Goal: Use online tool/utility: Utilize a website feature to perform a specific function

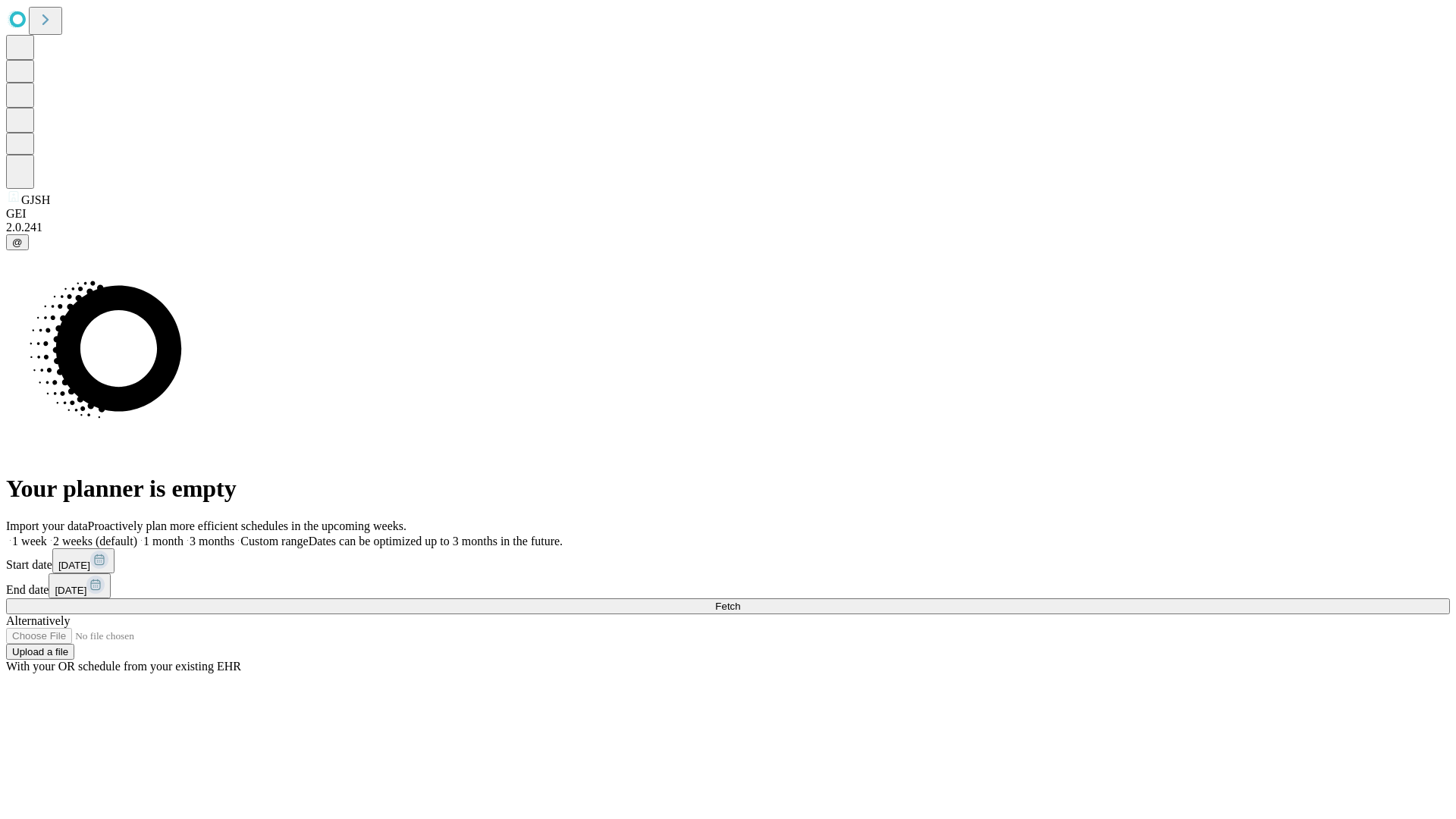
click at [740, 600] on span "Fetch" at bounding box center [727, 606] width 25 height 11
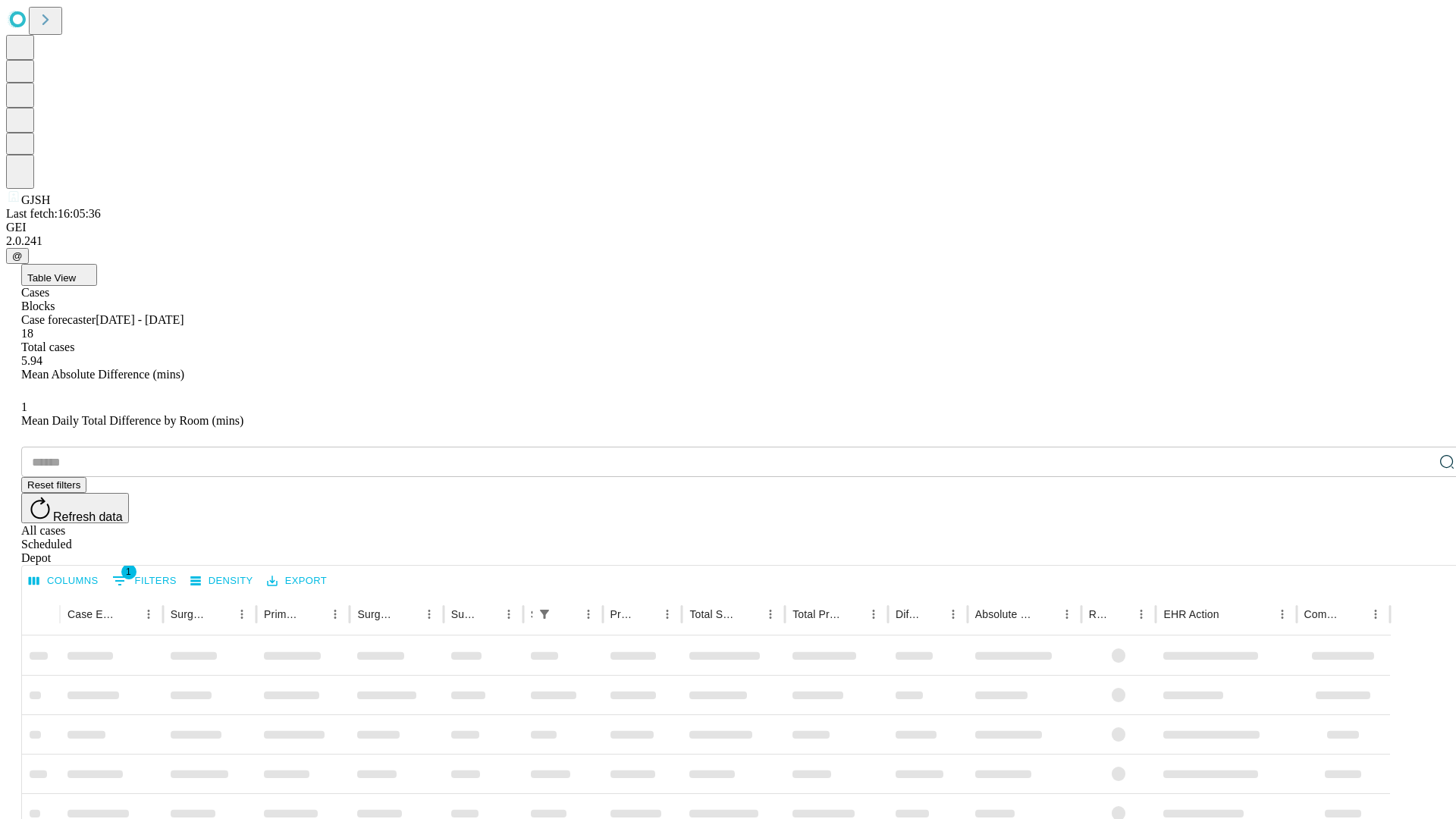
click at [76, 272] on span "Table View" at bounding box center [51, 278] width 48 height 11
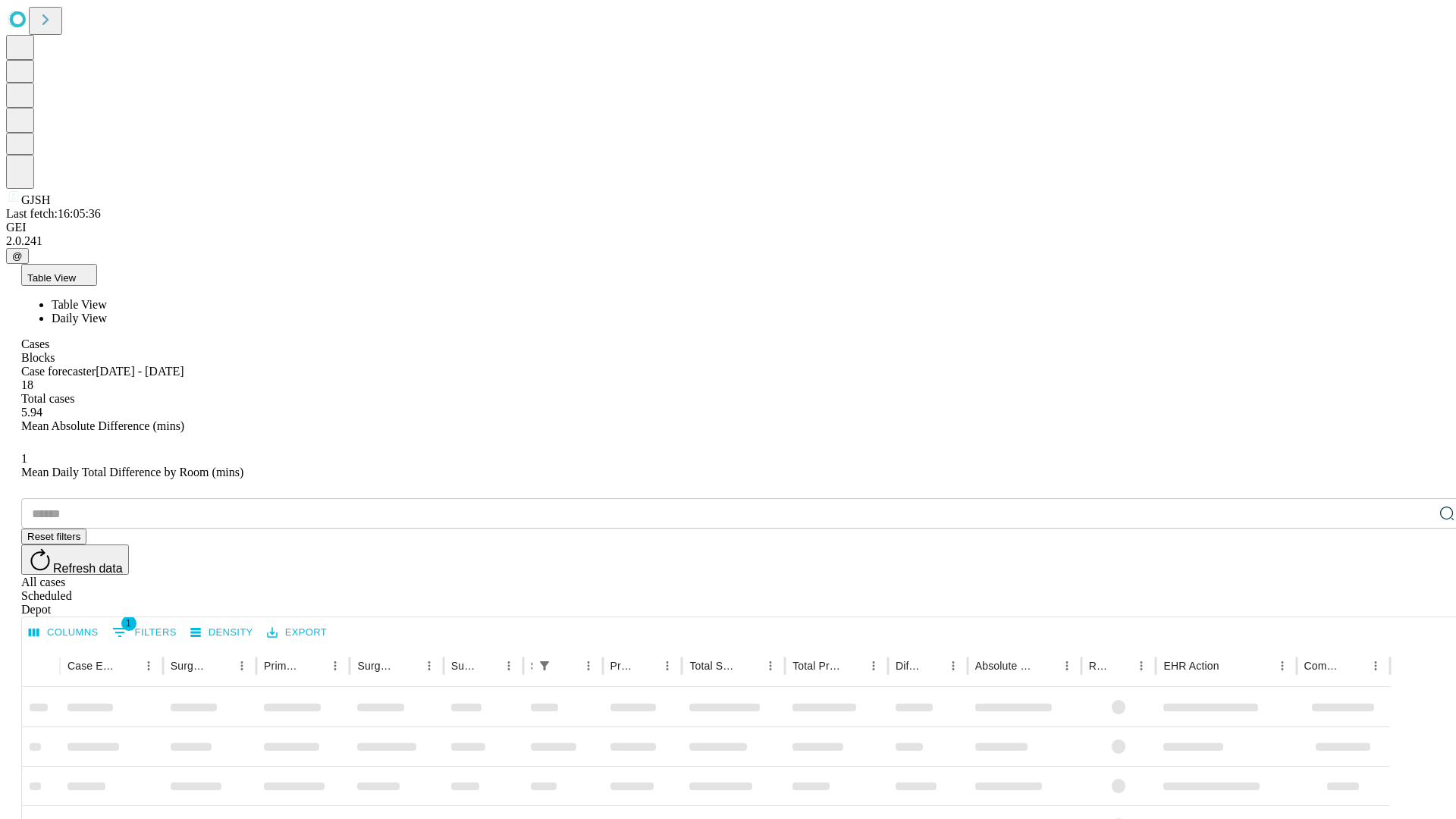
click at [107, 311] on span "Daily View" at bounding box center [80, 318] width 56 height 13
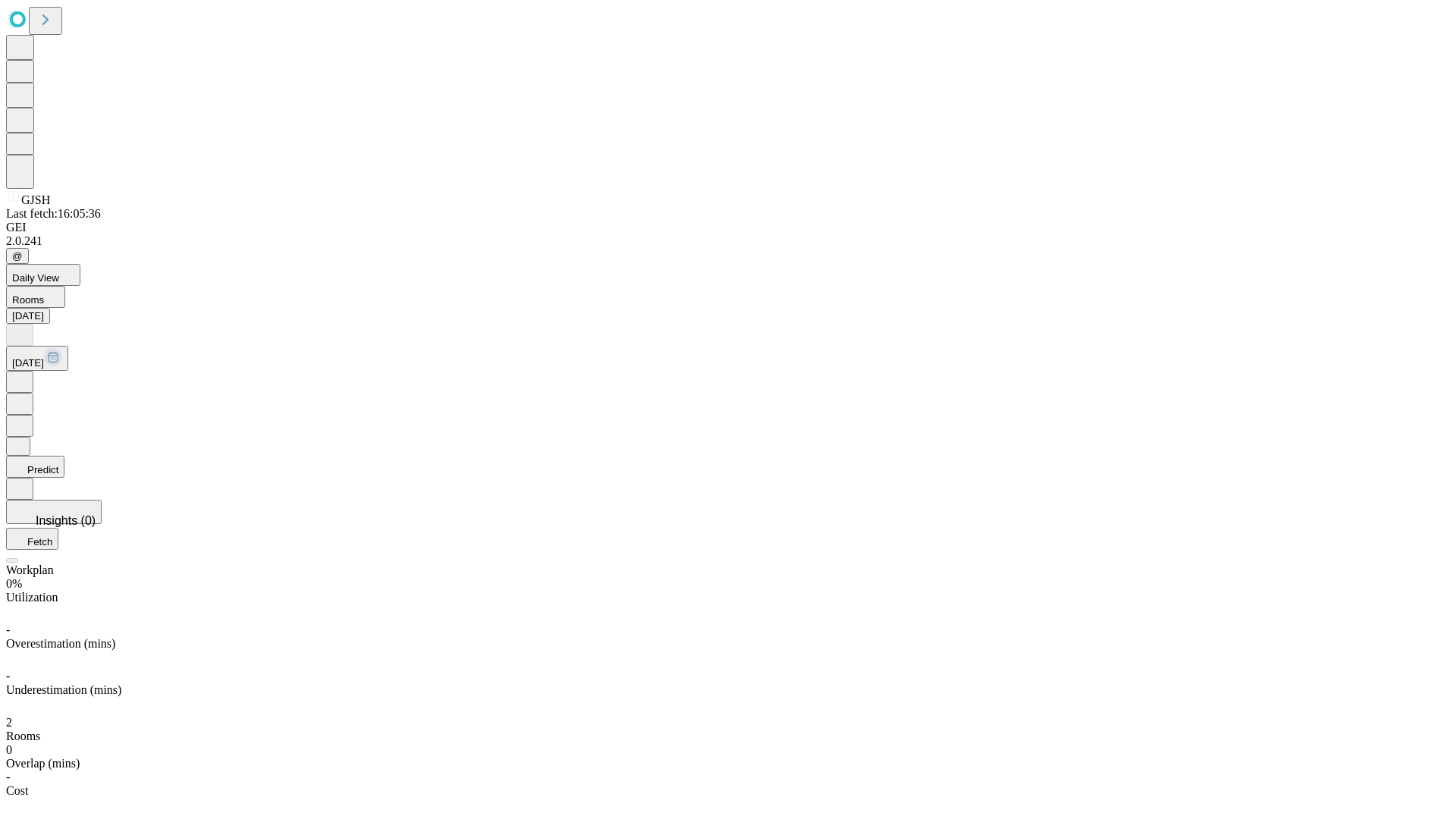
click at [65, 456] on button "Predict" at bounding box center [35, 467] width 58 height 22
